Goal: Task Accomplishment & Management: Manage account settings

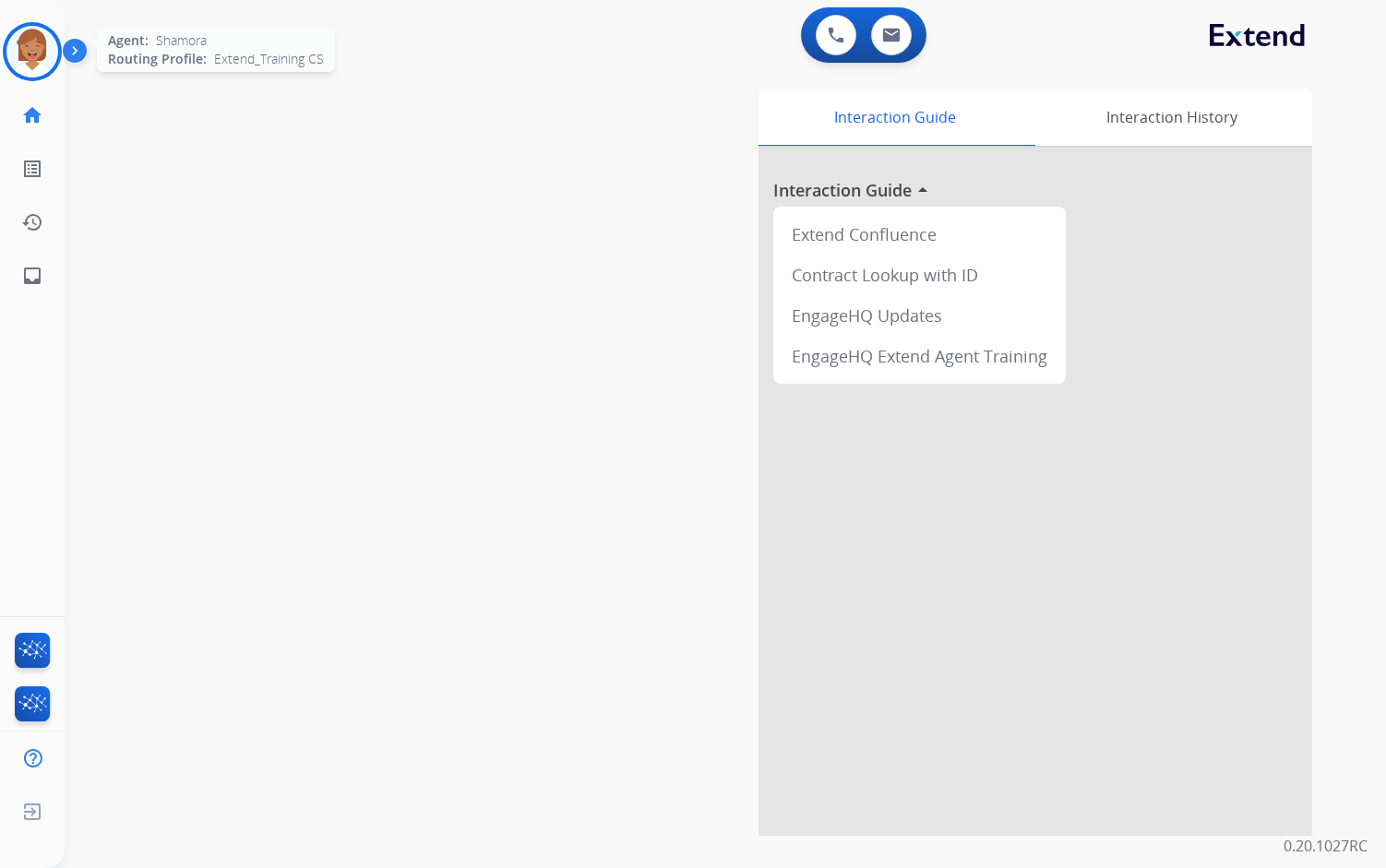
click at [24, 55] on img at bounding box center [32, 51] width 51 height 51
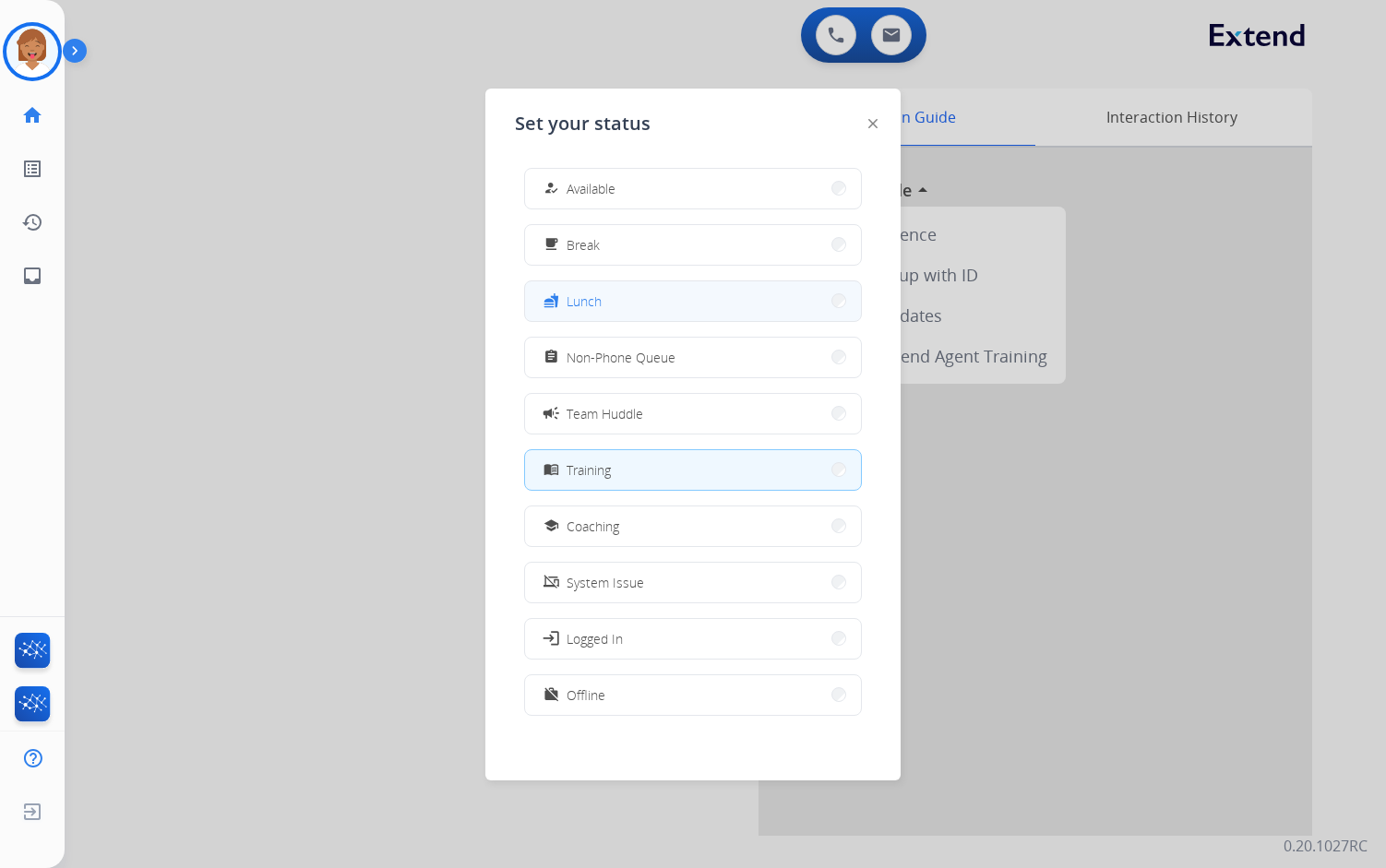
click at [703, 301] on button "fastfood Lunch" at bounding box center [693, 301] width 336 height 40
